Goal: Task Accomplishment & Management: Manage account settings

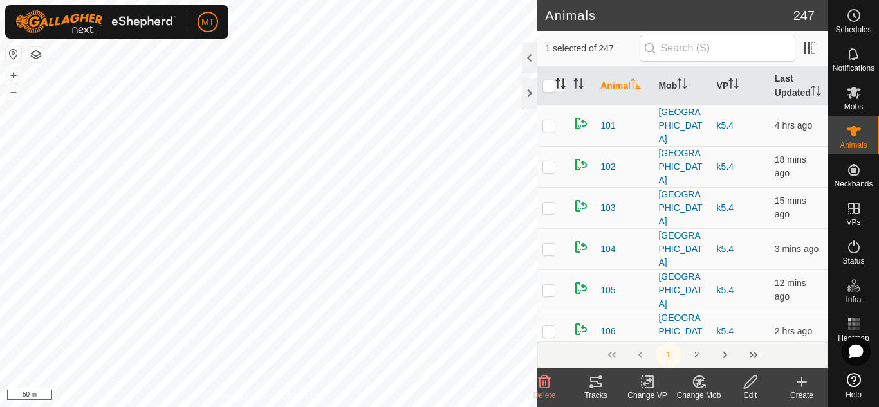
click at [565, 85] on icon "Activate to sort" at bounding box center [561, 84] width 10 height 10
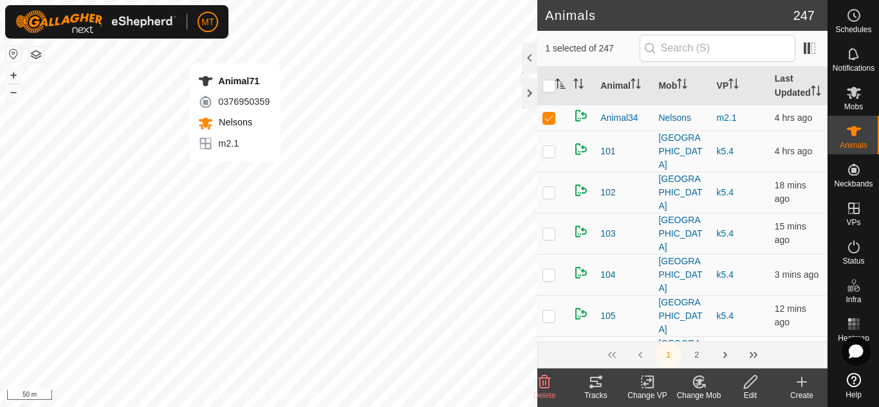
checkbox input "false"
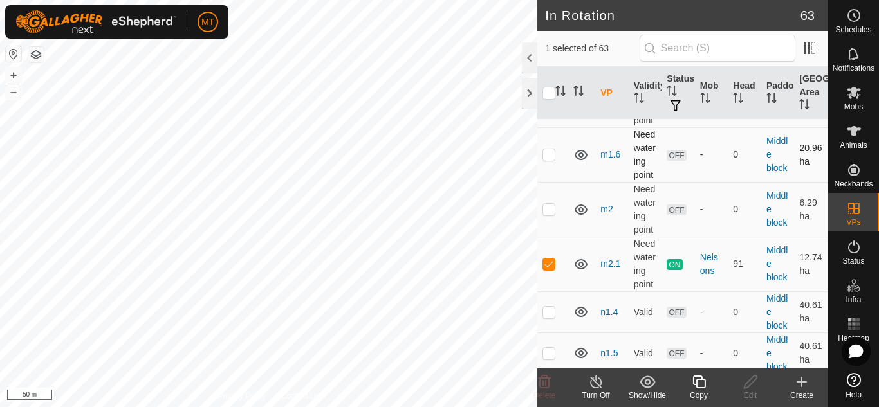
scroll to position [1919, 0]
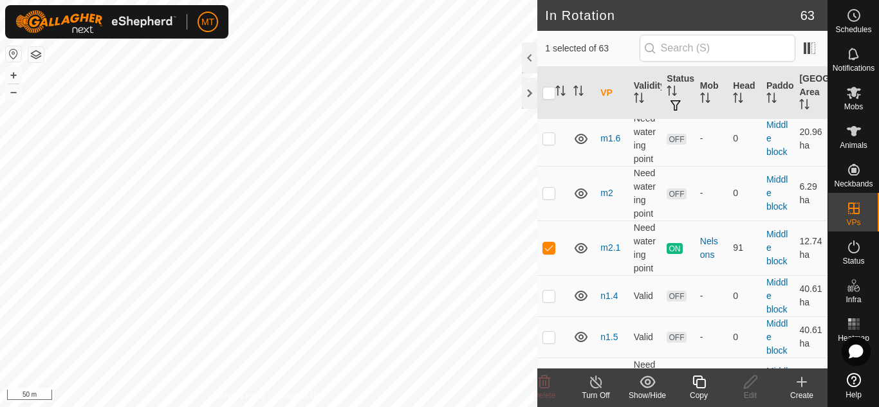
click at [695, 386] on icon at bounding box center [699, 382] width 16 height 15
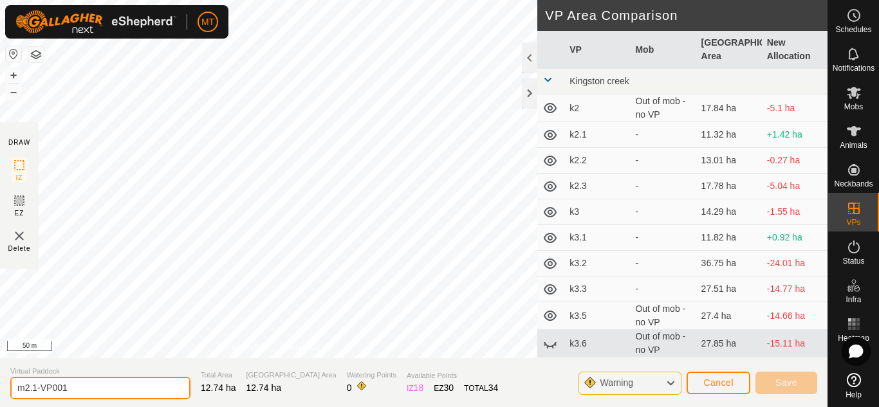
drag, startPoint x: 96, startPoint y: 389, endPoint x: 0, endPoint y: 396, distance: 96.2
click at [0, 396] on section "Virtual Paddock m2.1-VP001 Total Area 12.74 ha Grazing Area 12.74 ha Watering P…" at bounding box center [414, 383] width 828 height 49
type input "m2.2"
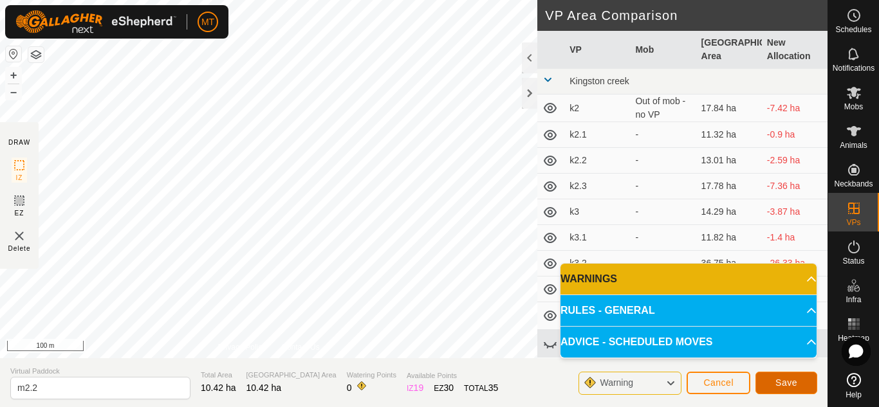
click at [783, 386] on span "Save" at bounding box center [787, 383] width 22 height 10
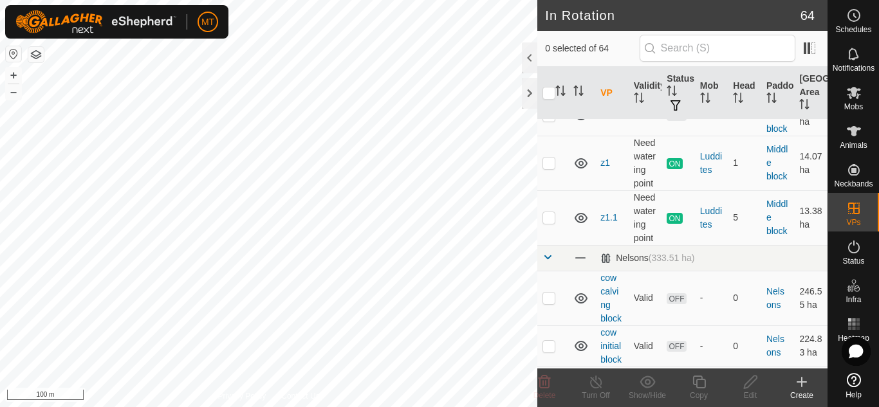
scroll to position [2173, 0]
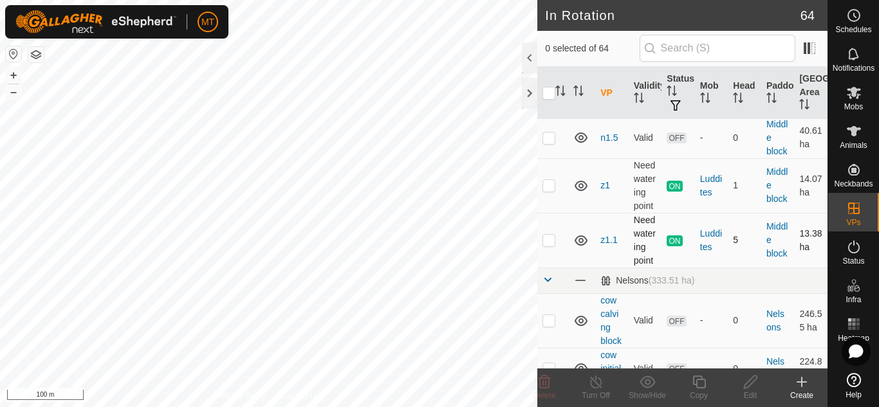
click at [550, 235] on p-checkbox at bounding box center [549, 240] width 13 height 10
checkbox input "true"
click at [700, 387] on icon at bounding box center [699, 382] width 16 height 15
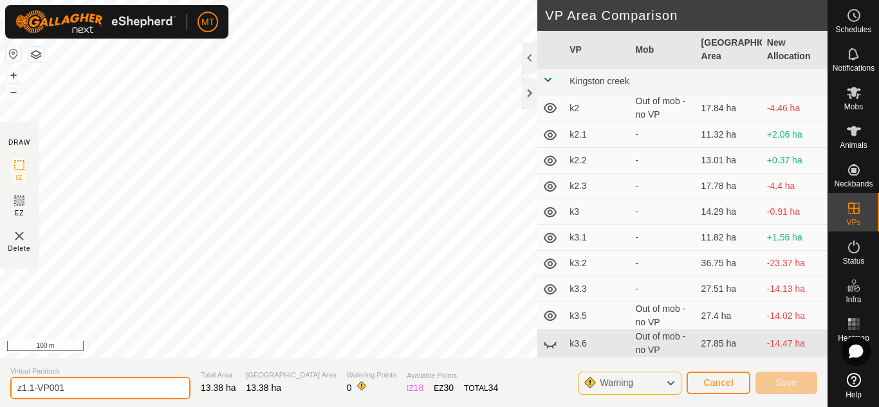
drag, startPoint x: 77, startPoint y: 387, endPoint x: 0, endPoint y: 384, distance: 76.6
click at [0, 384] on section "Virtual Paddock z1.1-VP001 Total Area 13.38 ha Grazing Area 13.38 ha Watering P…" at bounding box center [414, 383] width 828 height 49
type input "z1.2"
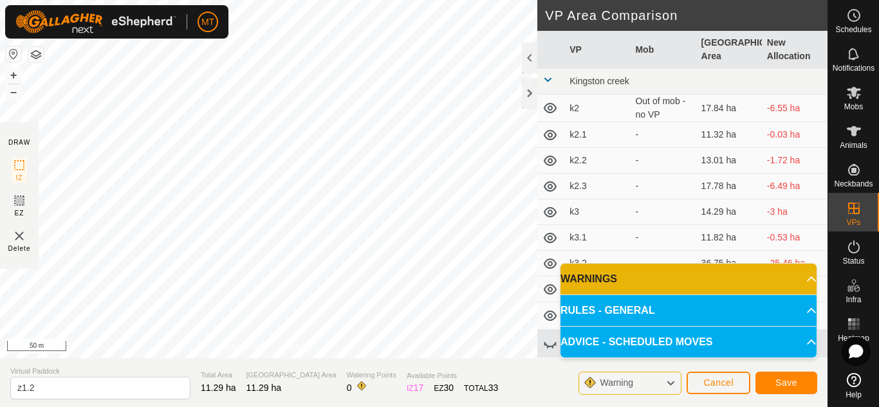
click at [480, 358] on div "DRAW IZ EZ Delete Privacy Policy Contact Us IZ interior angle must be larger th…" at bounding box center [414, 203] width 828 height 407
click at [776, 378] on span "Save" at bounding box center [787, 383] width 22 height 10
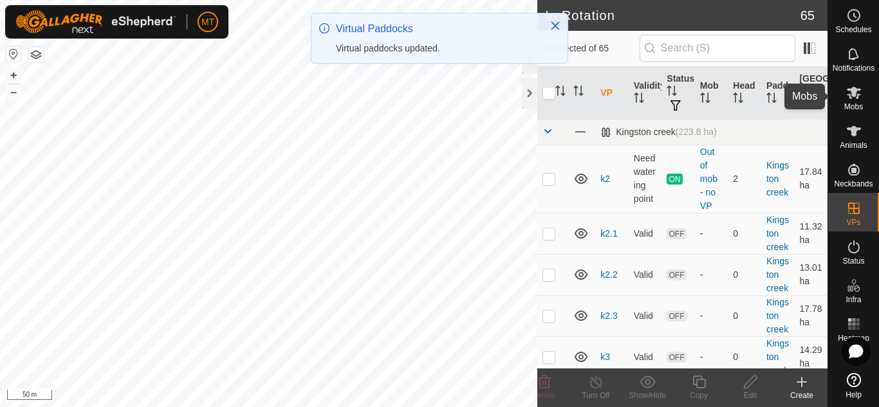
click at [852, 95] on icon at bounding box center [854, 93] width 14 height 12
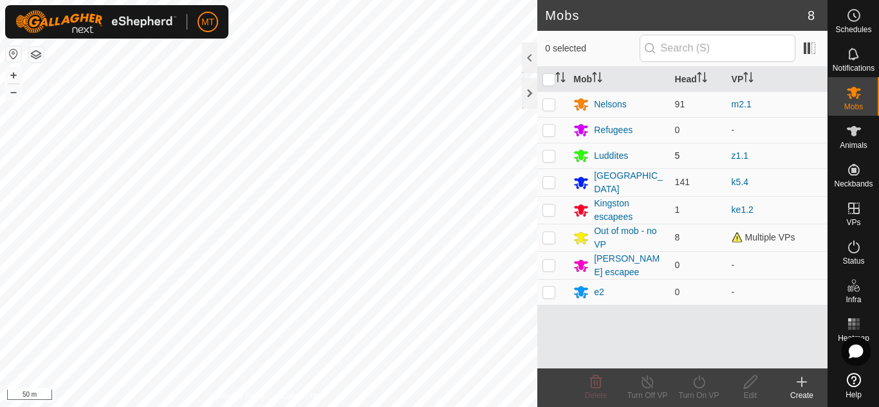
click at [551, 156] on p-checkbox at bounding box center [549, 156] width 13 height 10
checkbox input "true"
click at [695, 386] on icon at bounding box center [699, 382] width 12 height 13
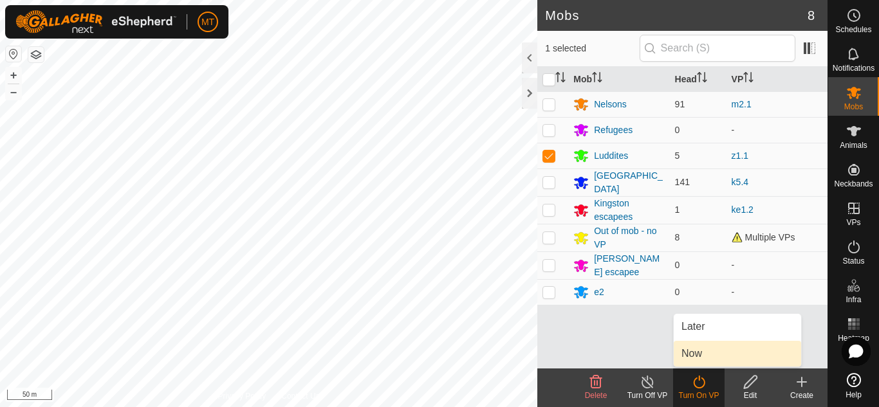
click at [700, 355] on link "Now" at bounding box center [737, 354] width 127 height 26
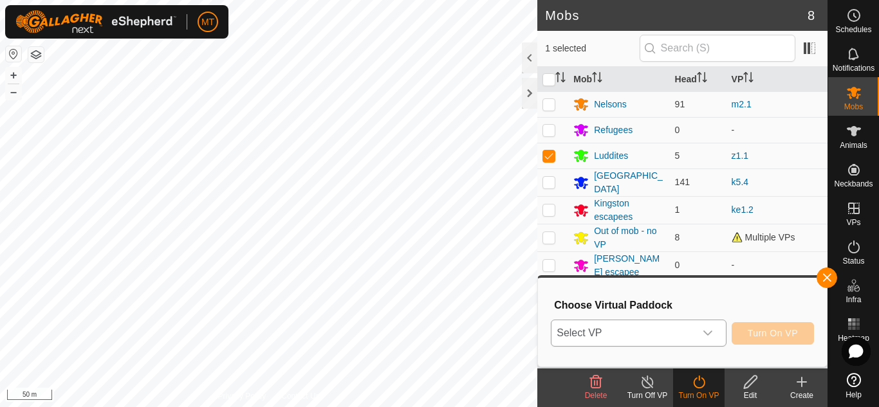
click at [637, 331] on span "Select VP" at bounding box center [623, 334] width 143 height 26
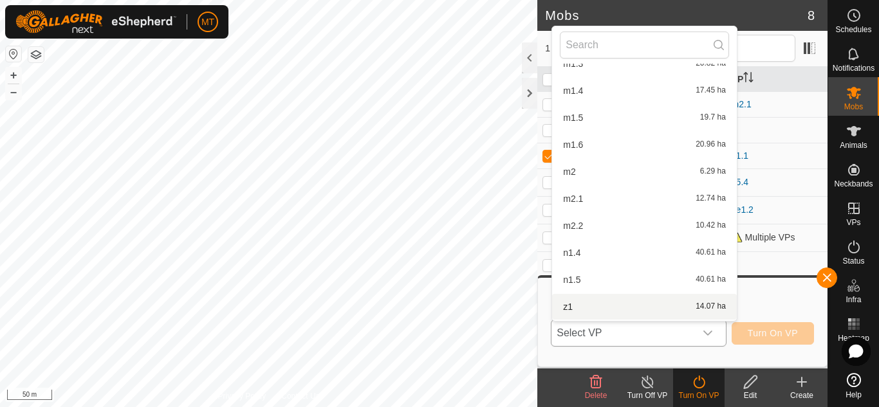
scroll to position [997, 0]
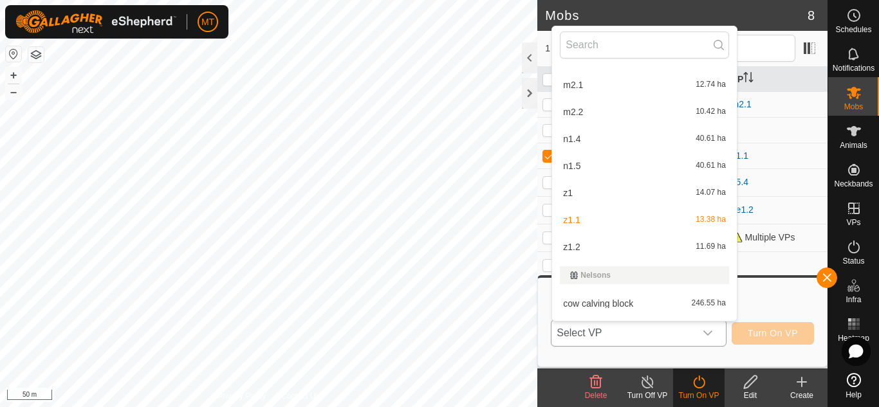
click at [577, 245] on li "z1.2 11.69 ha" at bounding box center [644, 247] width 185 height 26
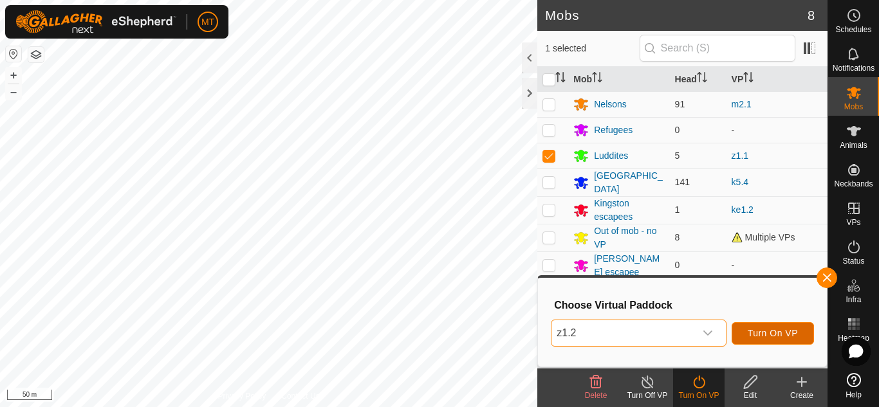
click at [764, 331] on span "Turn On VP" at bounding box center [773, 333] width 50 height 10
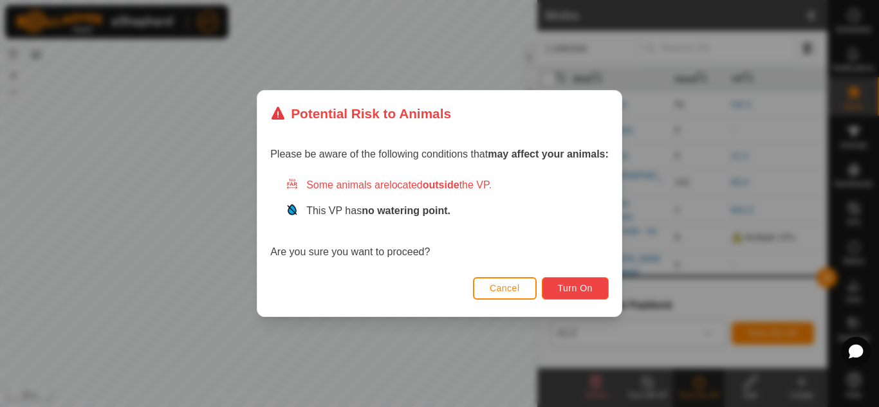
click at [577, 284] on span "Turn On" at bounding box center [575, 288] width 35 height 10
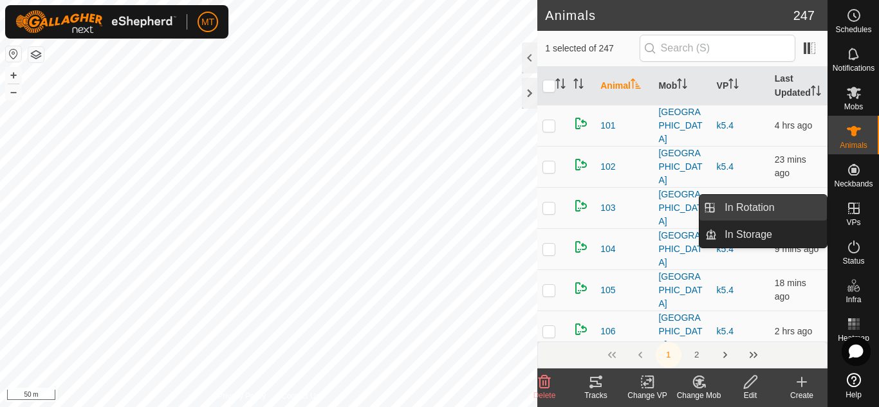
click at [781, 207] on link "In Rotation" at bounding box center [772, 208] width 110 height 26
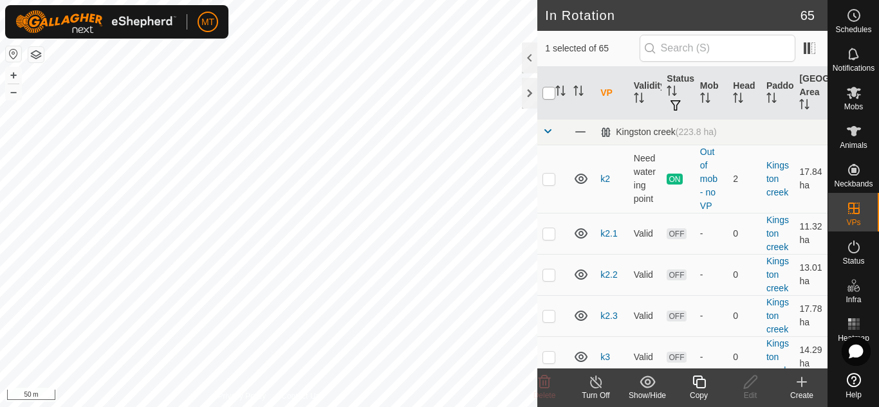
click at [551, 93] on input "checkbox" at bounding box center [549, 93] width 13 height 13
checkbox input "true"
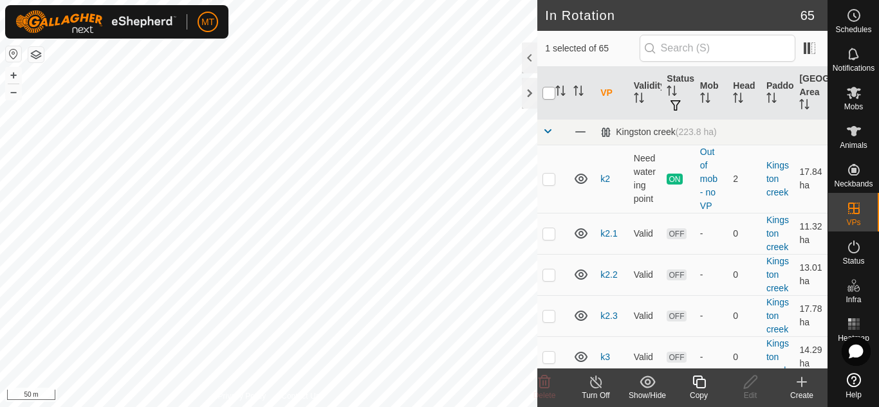
checkbox input "true"
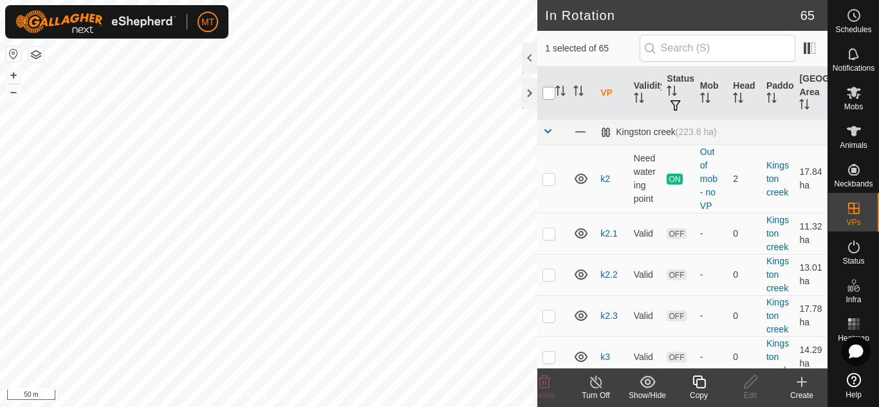
checkbox input "true"
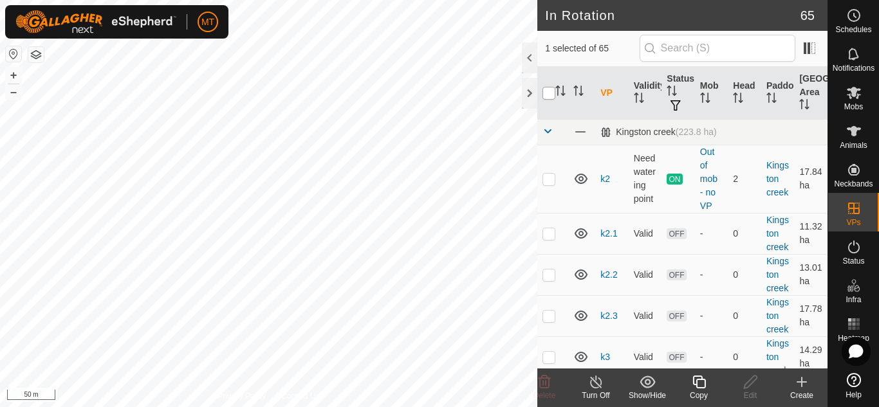
checkbox input "true"
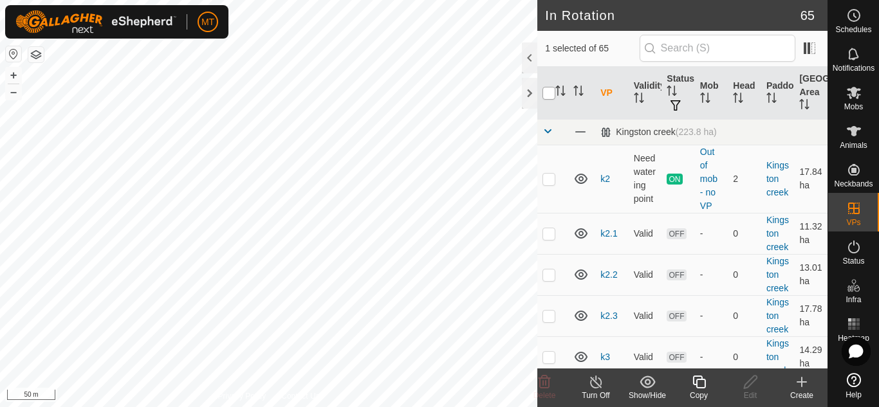
checkbox input "true"
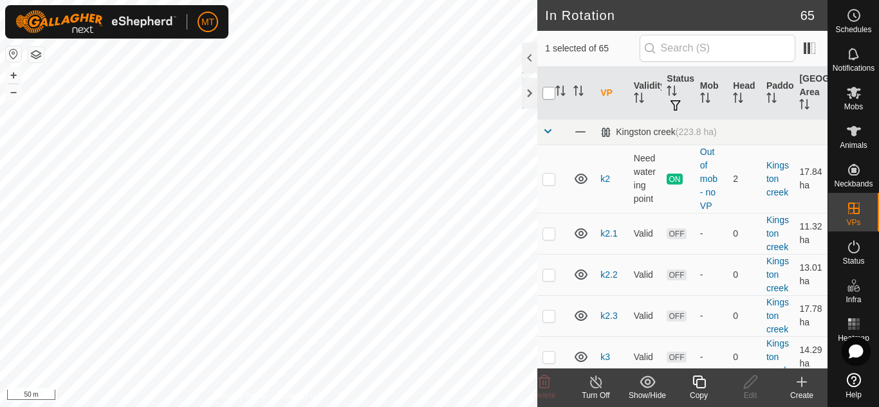
checkbox input "true"
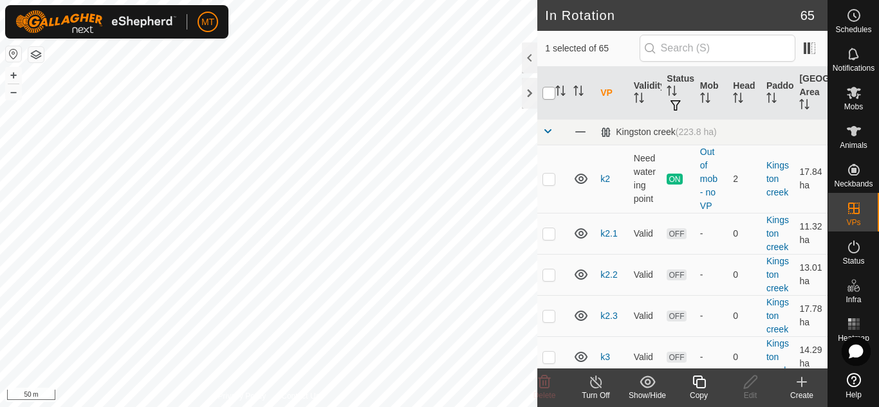
checkbox input "true"
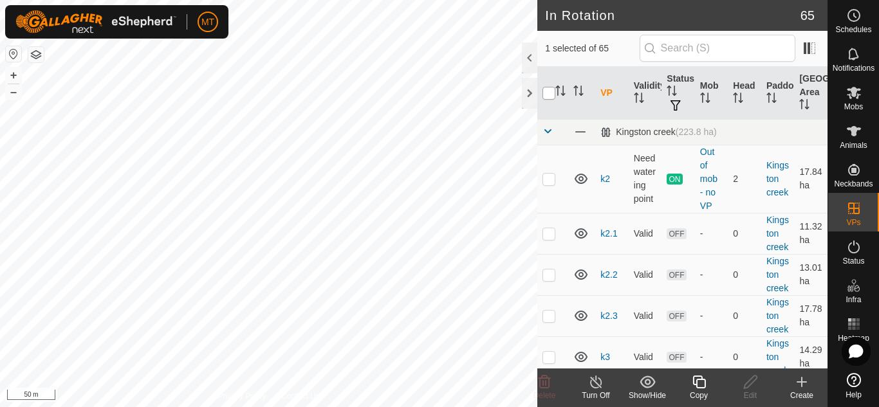
checkbox input "true"
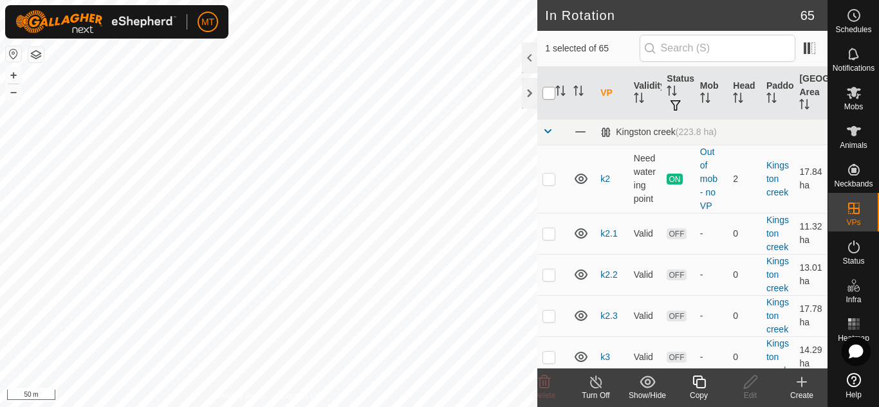
checkbox input "true"
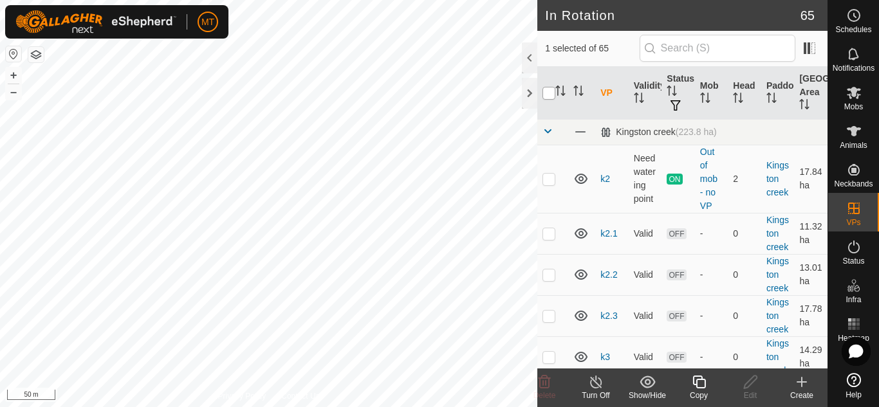
checkbox input "true"
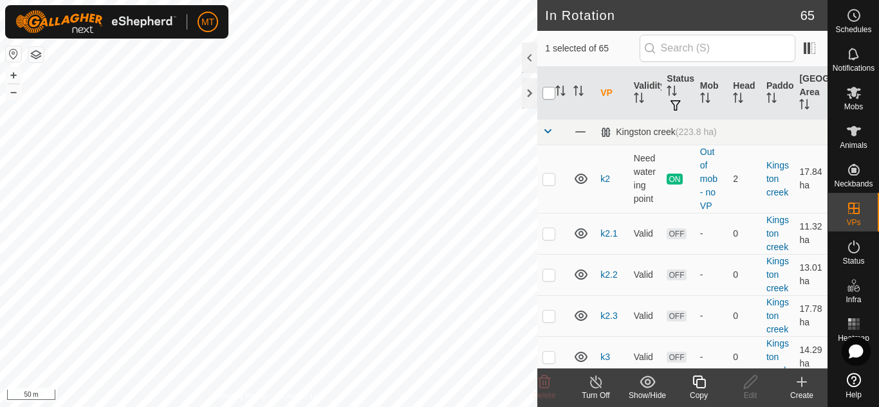
checkbox input "true"
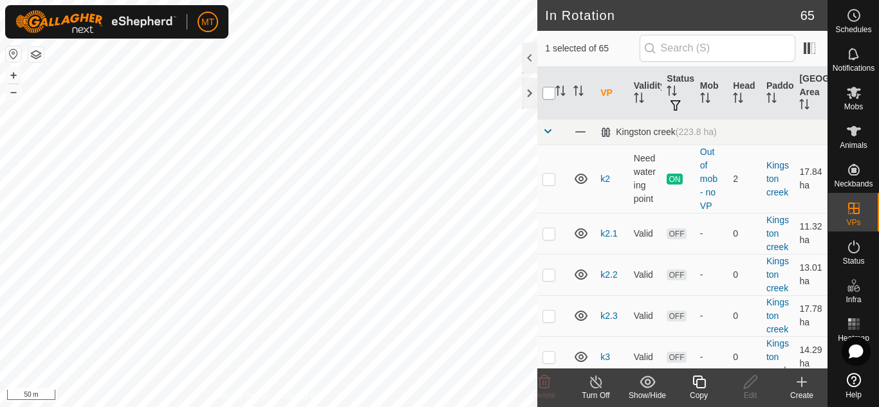
checkbox input "true"
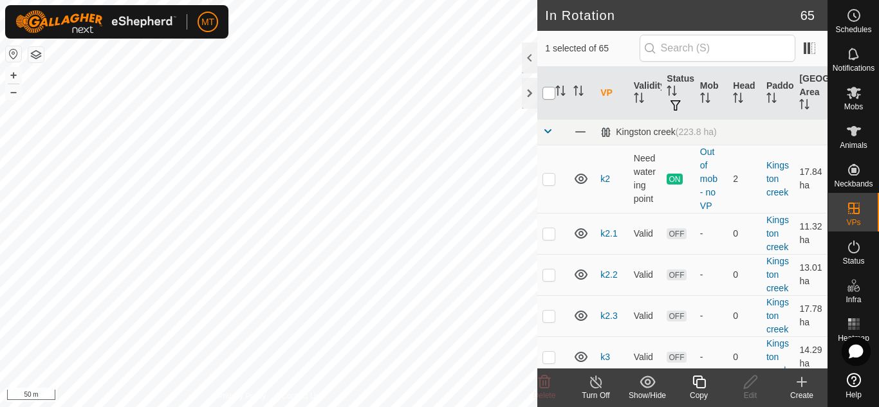
checkbox input "true"
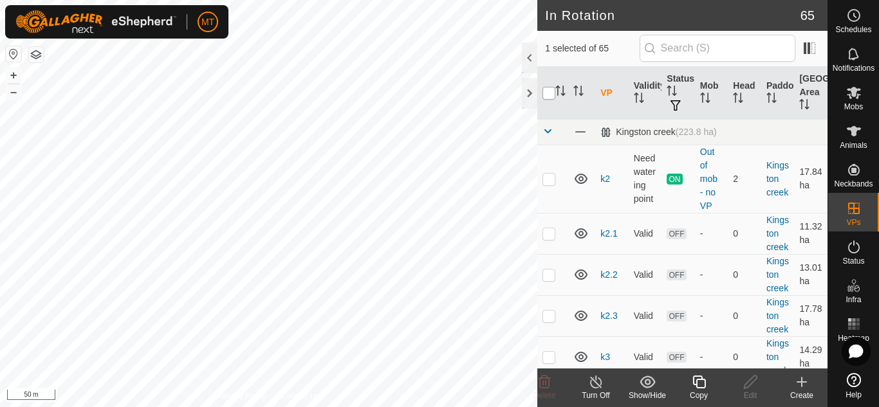
checkbox input "true"
click at [551, 93] on input "checkbox" at bounding box center [549, 93] width 13 height 13
checkbox input "false"
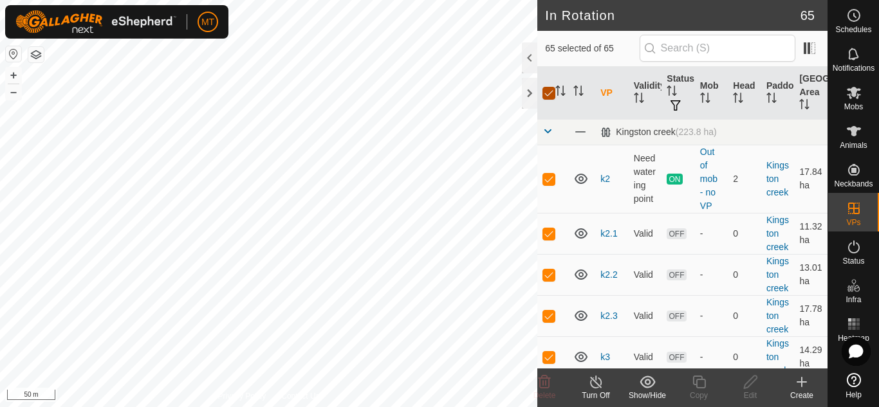
checkbox input "false"
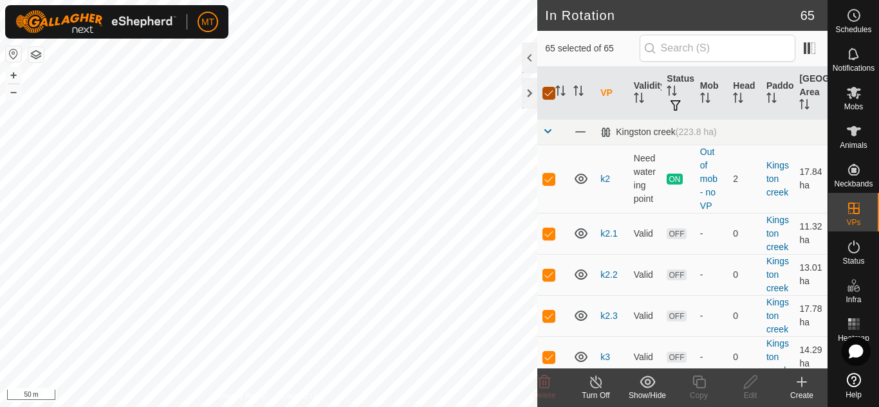
checkbox input "false"
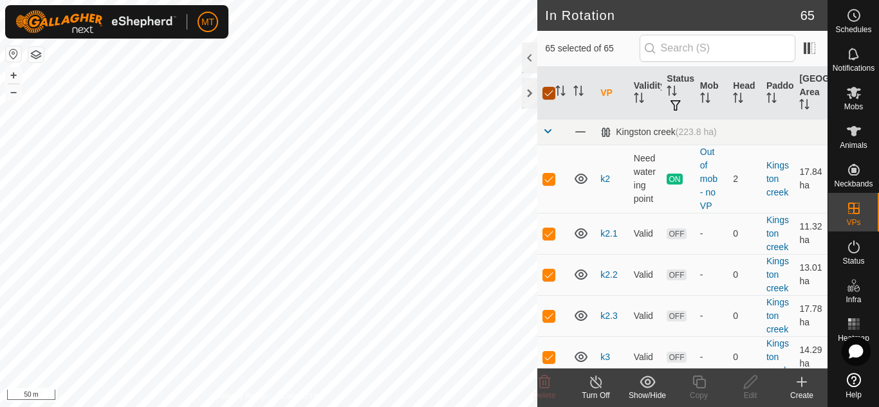
checkbox input "false"
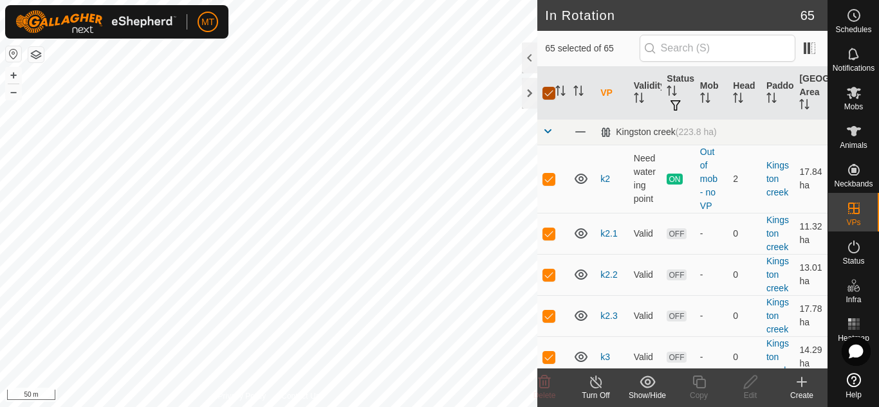
checkbox input "false"
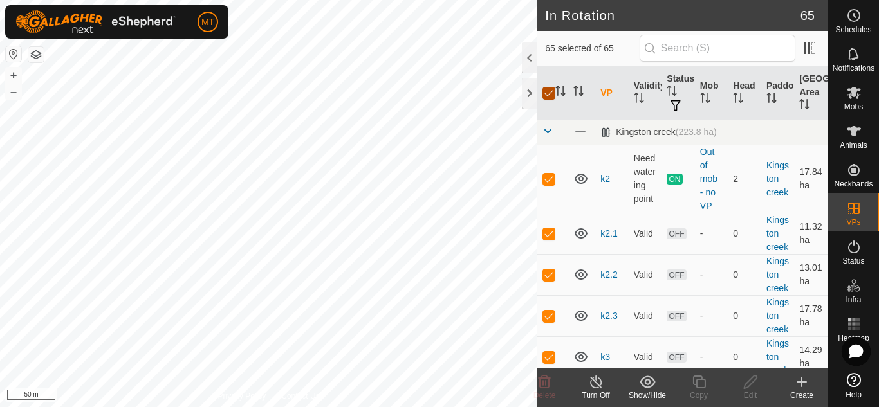
checkbox input "false"
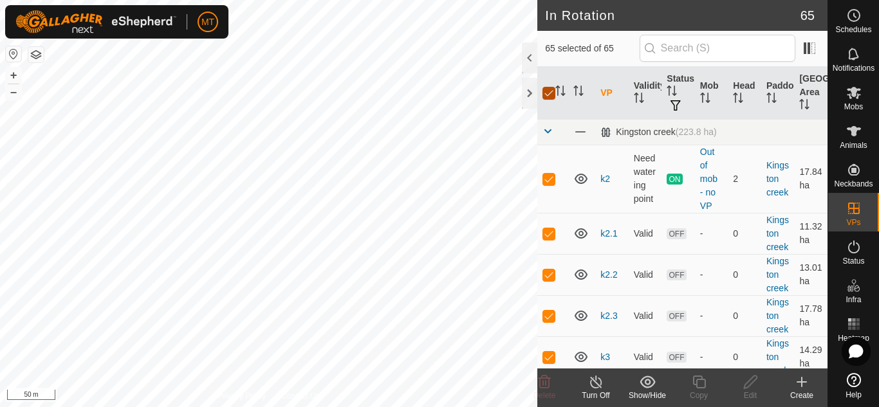
checkbox input "false"
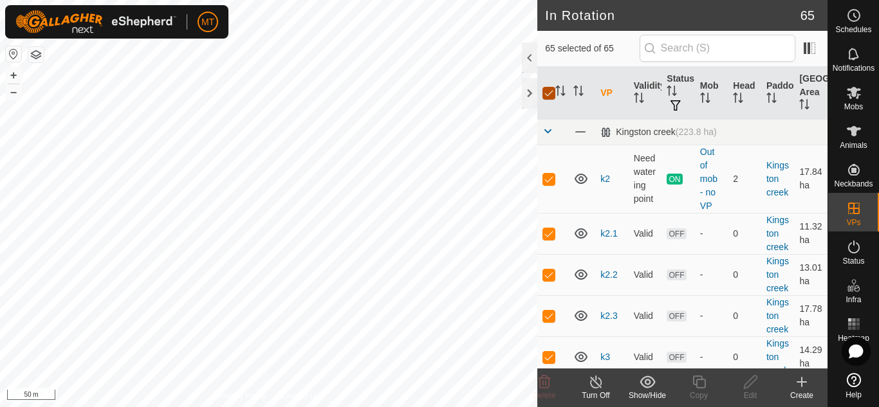
checkbox input "false"
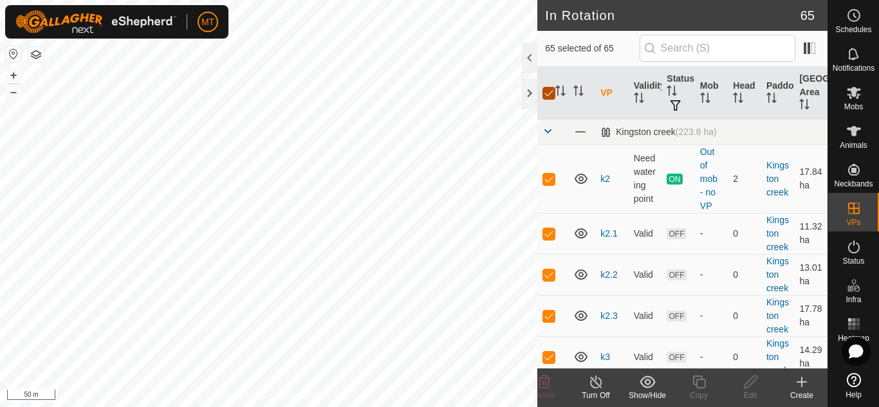
checkbox input "false"
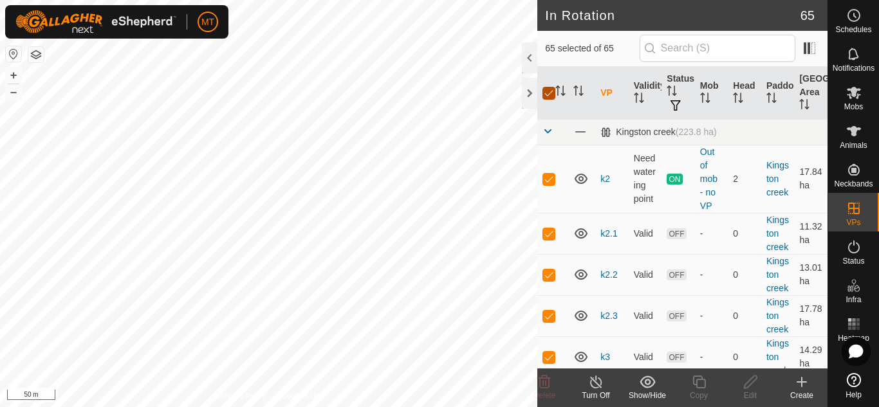
checkbox input "false"
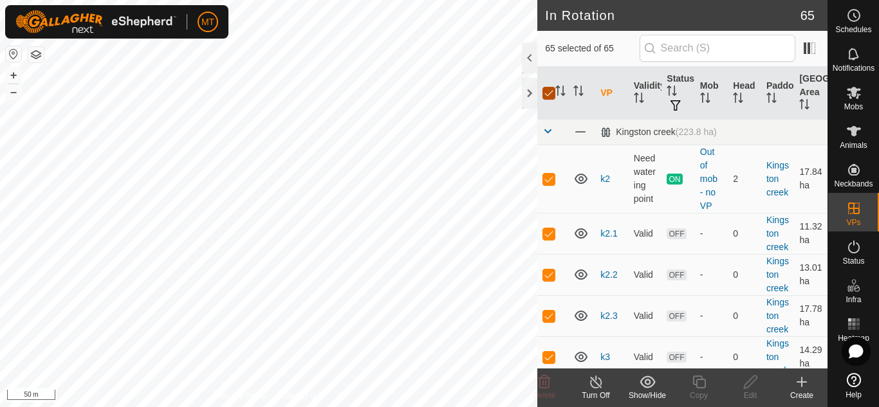
checkbox input "false"
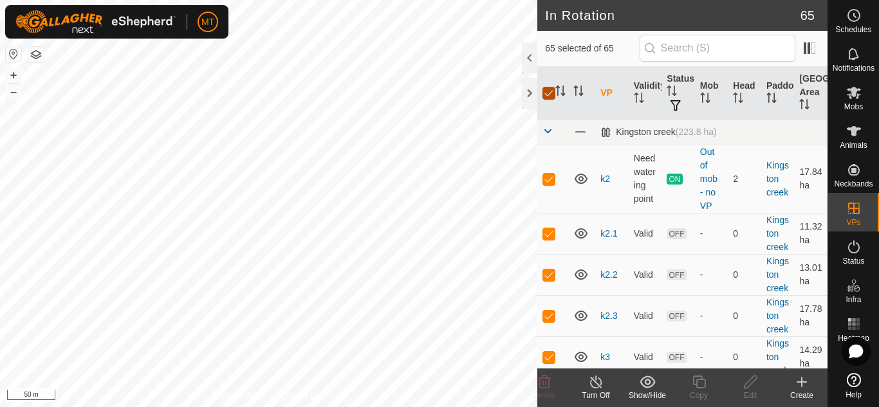
checkbox input "false"
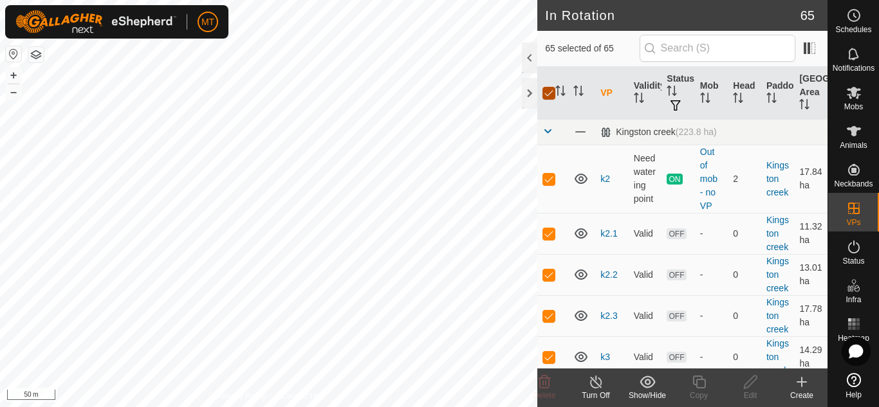
checkbox input "false"
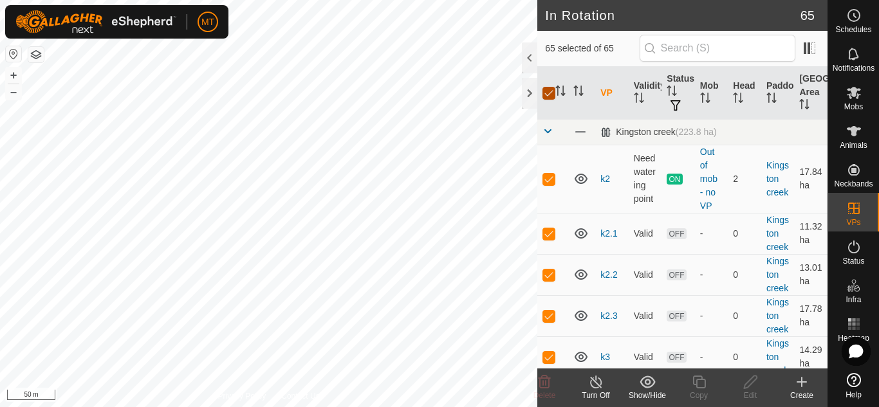
checkbox input "false"
